Goal: Transaction & Acquisition: Purchase product/service

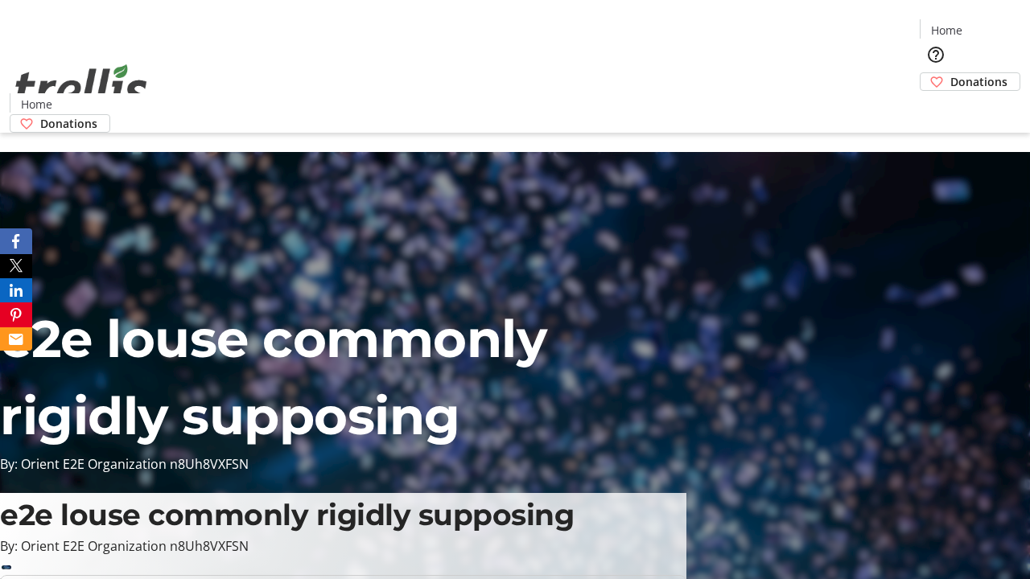
click at [950, 73] on span "Donations" at bounding box center [978, 81] width 57 height 17
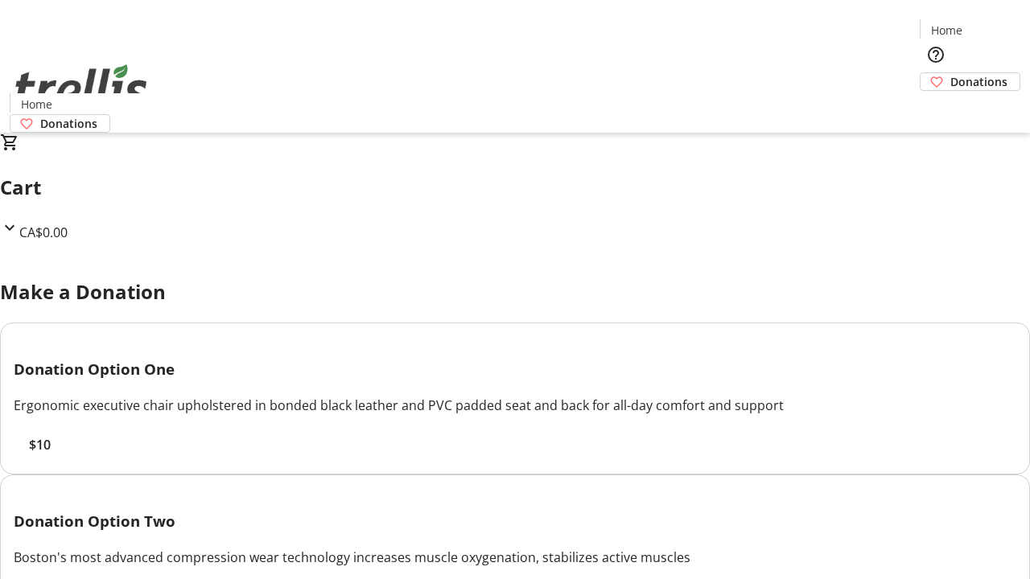
click at [51, 455] on span "$10" at bounding box center [40, 444] width 22 height 19
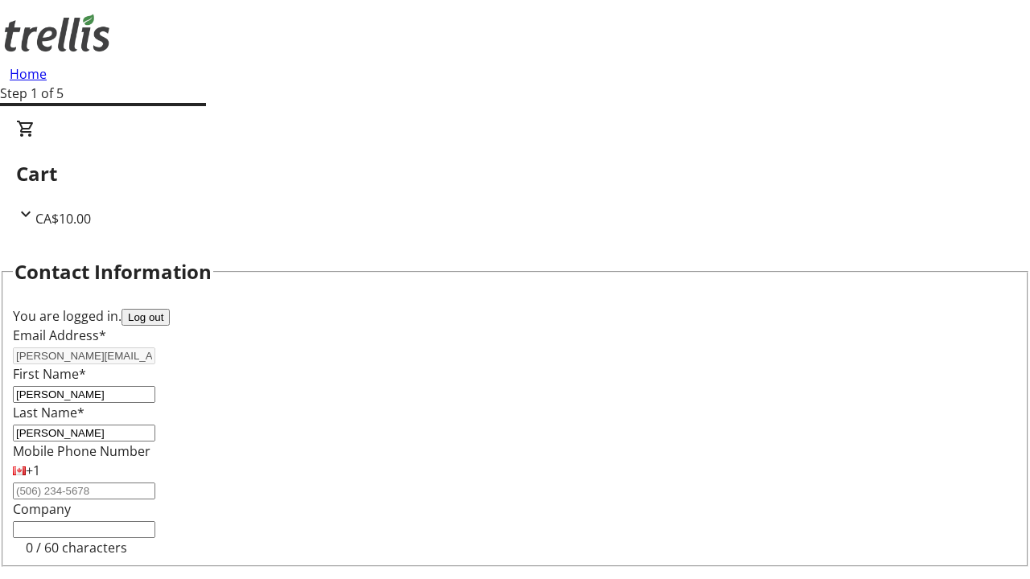
scroll to position [216, 0]
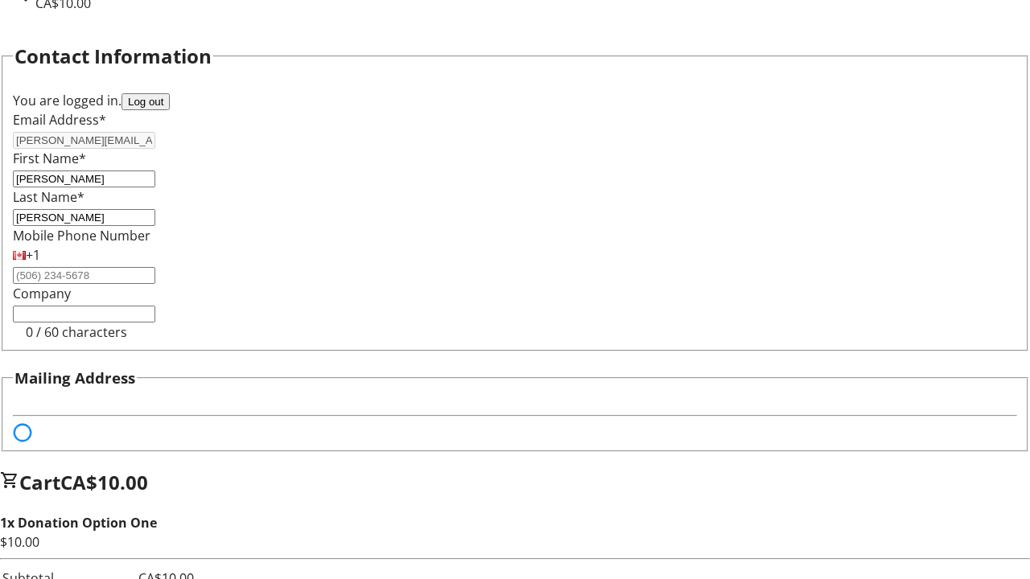
select select "BC"
select select "CA"
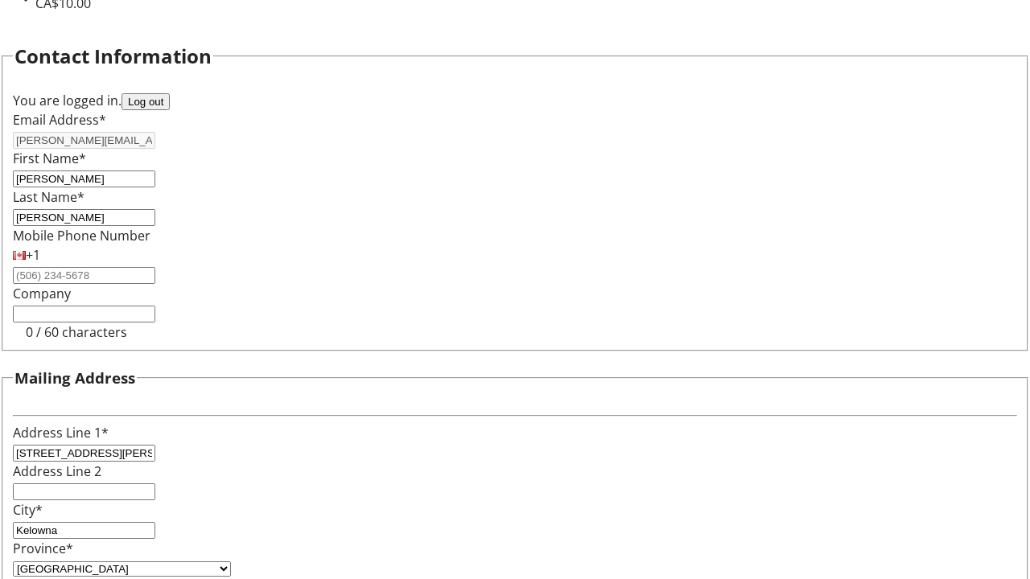
type input "V1Y 0C2"
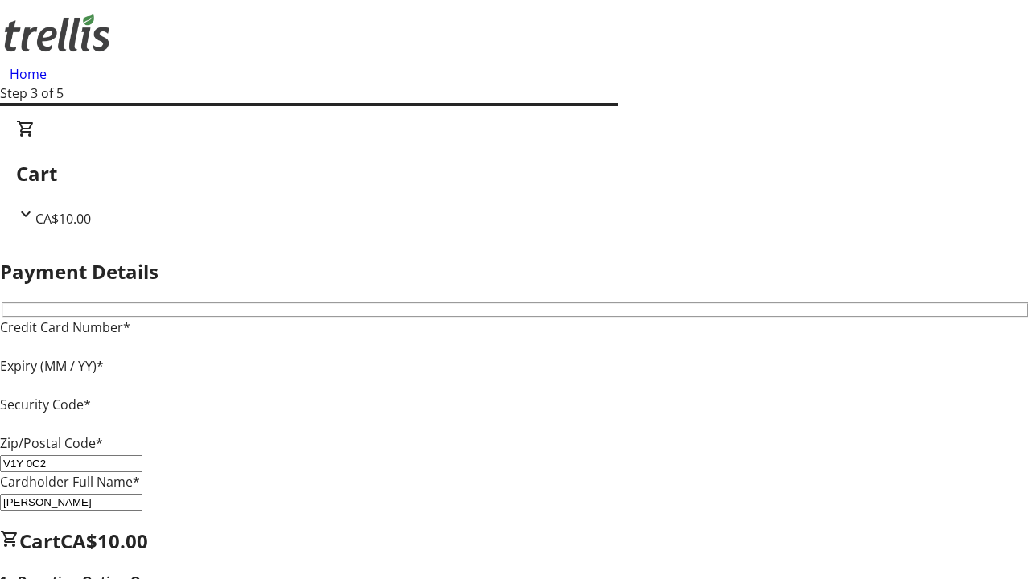
type input "V1Y 0C2"
